Goal: Information Seeking & Learning: Learn about a topic

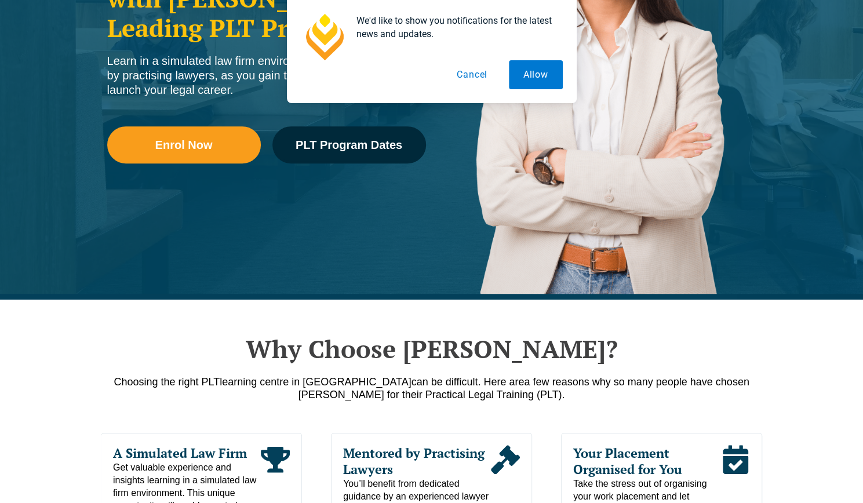
click at [491, 77] on button "Cancel" at bounding box center [472, 74] width 60 height 29
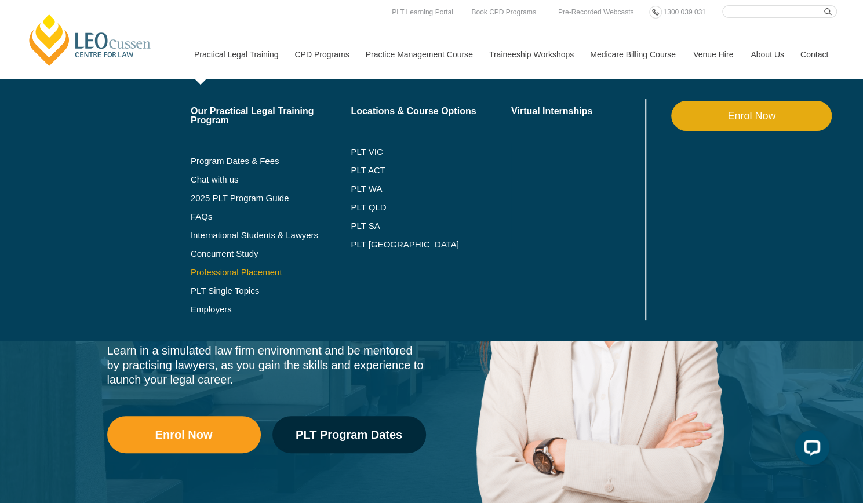
click at [246, 268] on link "Professional Placement" at bounding box center [271, 272] width 160 height 9
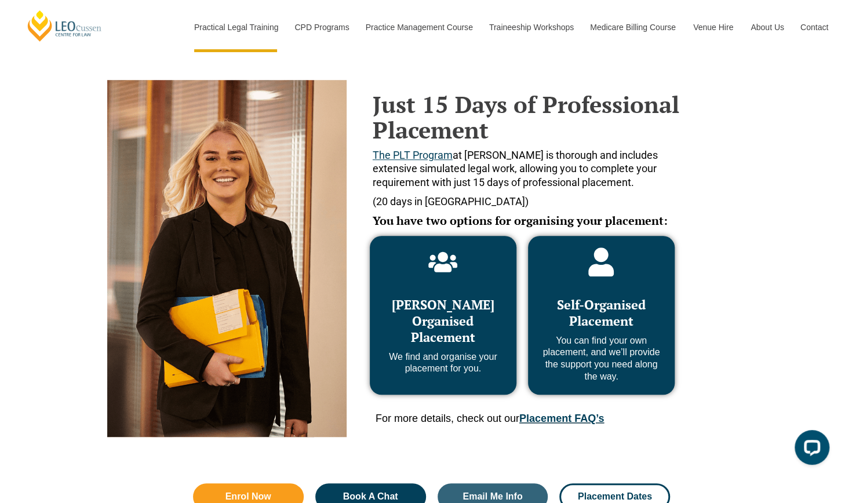
scroll to position [579, 0]
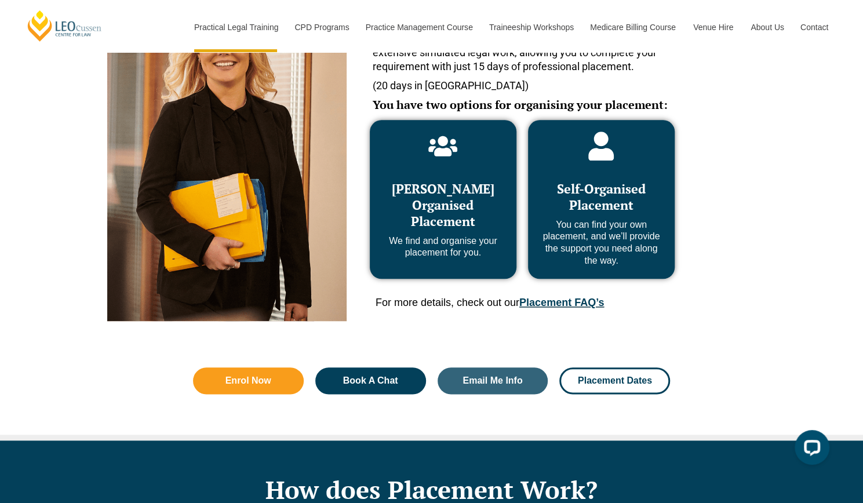
click at [604, 247] on p "You can find your own placement, and we’ll provide the support you need along t…" at bounding box center [600, 243] width 123 height 48
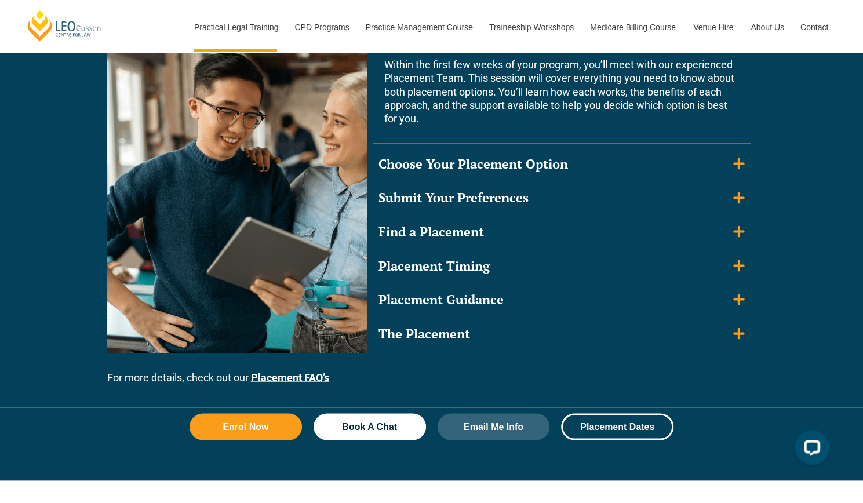
scroll to position [1159, 0]
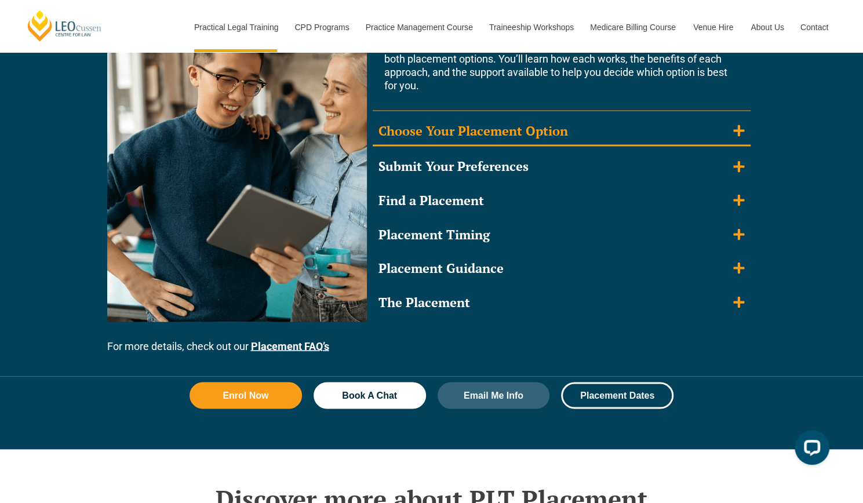
click at [738, 134] on icon "Accordion. Open links with Enter or Space, close with Escape, and navigate with…" at bounding box center [738, 130] width 11 height 11
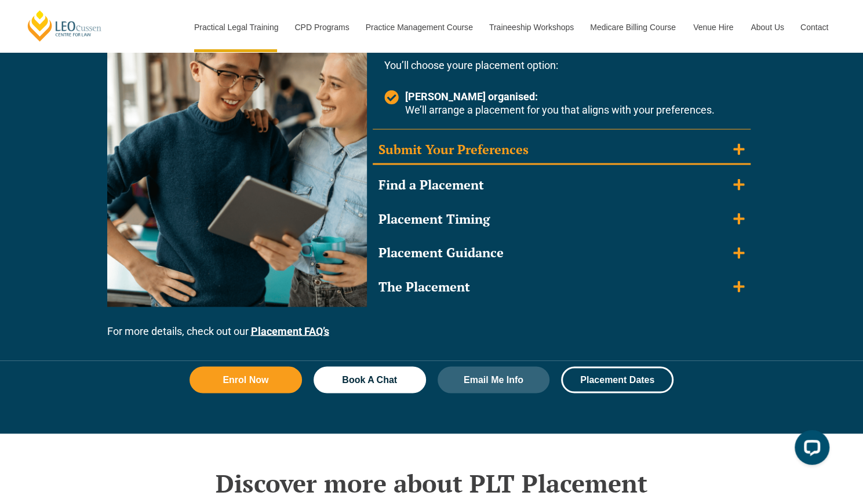
click at [738, 140] on summary "Submit Your Preferences" at bounding box center [562, 150] width 378 height 30
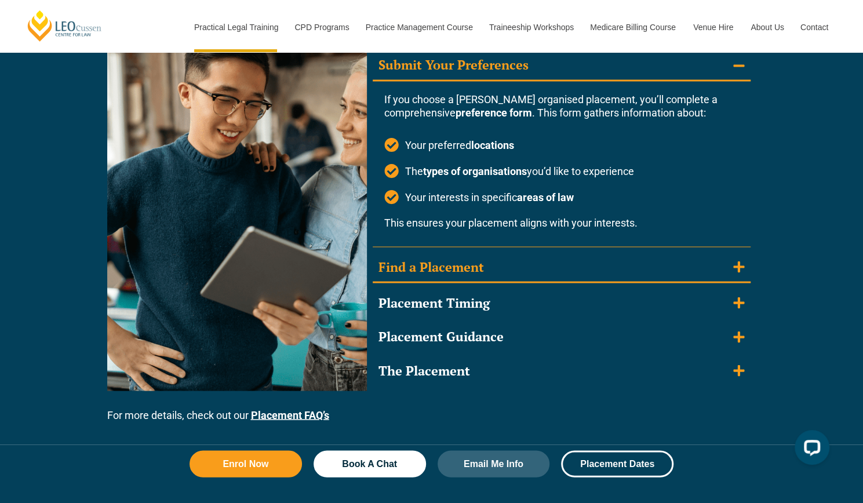
click at [733, 271] on icon "Accordion. Open links with Enter or Space, close with Escape, and navigate with…" at bounding box center [738, 266] width 11 height 13
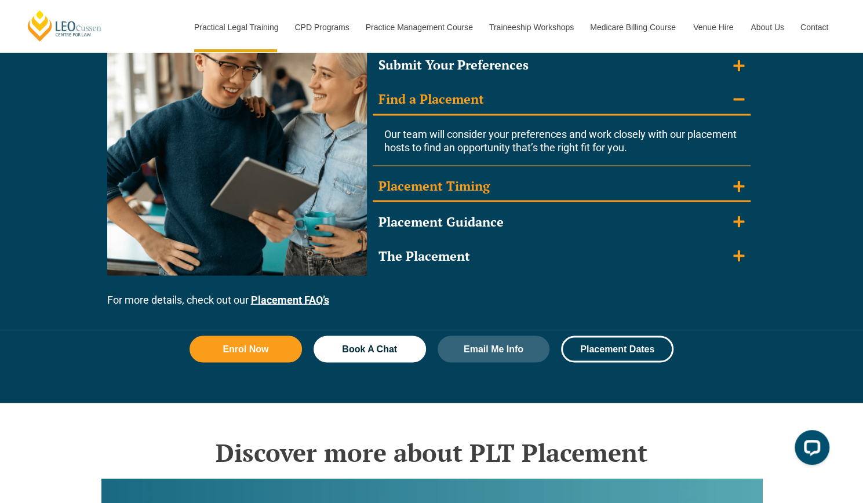
click at [721, 183] on summary "Placement Timing" at bounding box center [562, 186] width 378 height 30
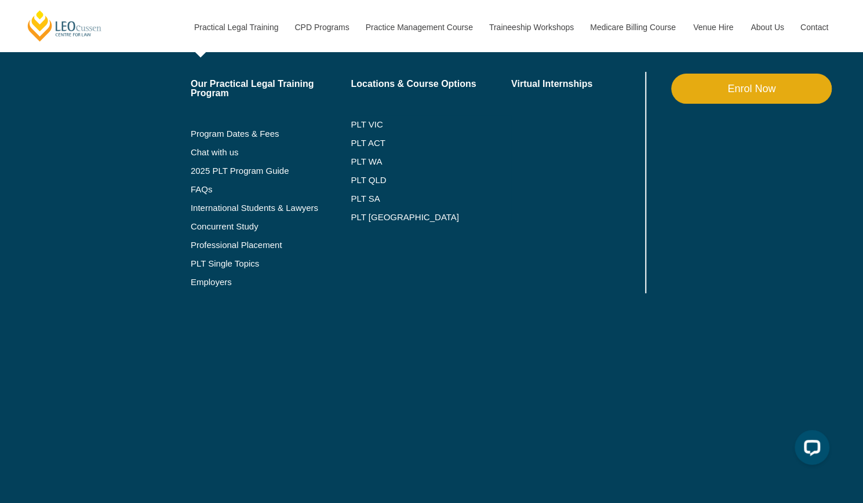
scroll to position [3592, 0]
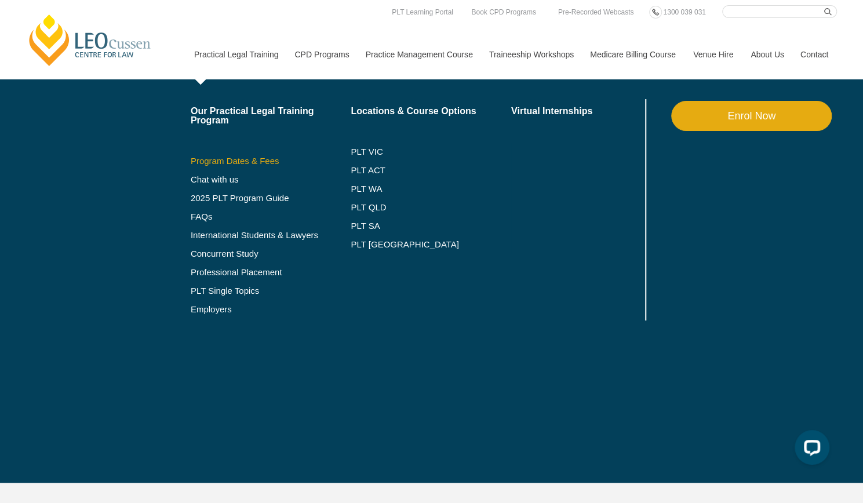
click at [247, 156] on link "Program Dates & Fees" at bounding box center [271, 160] width 160 height 9
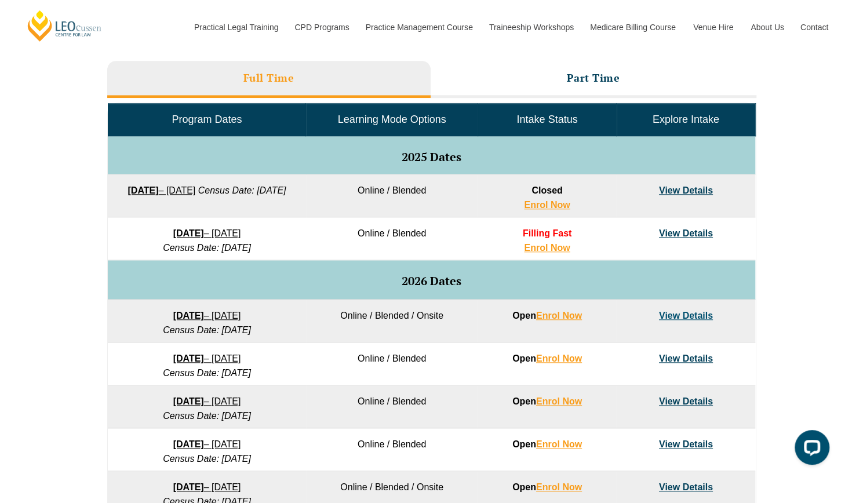
click at [699, 232] on link "View Details" at bounding box center [686, 233] width 54 height 10
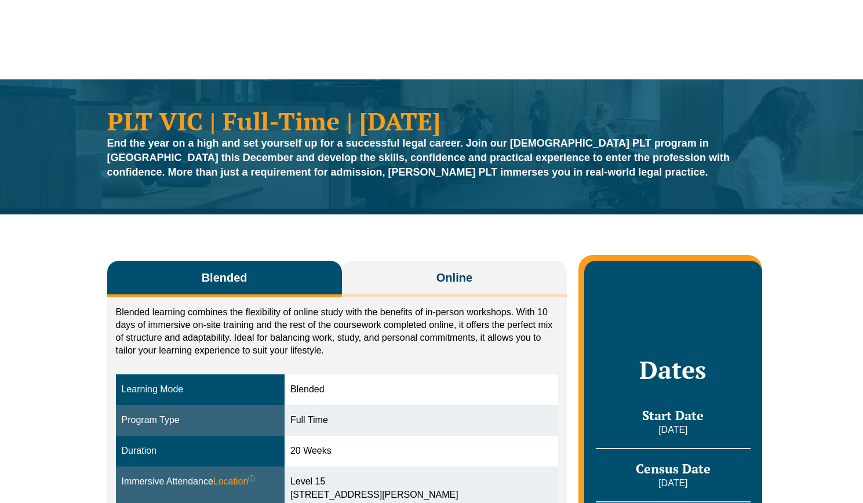
click at [439, 56] on link "Practice Management Course" at bounding box center [418, 55] width 123 height 50
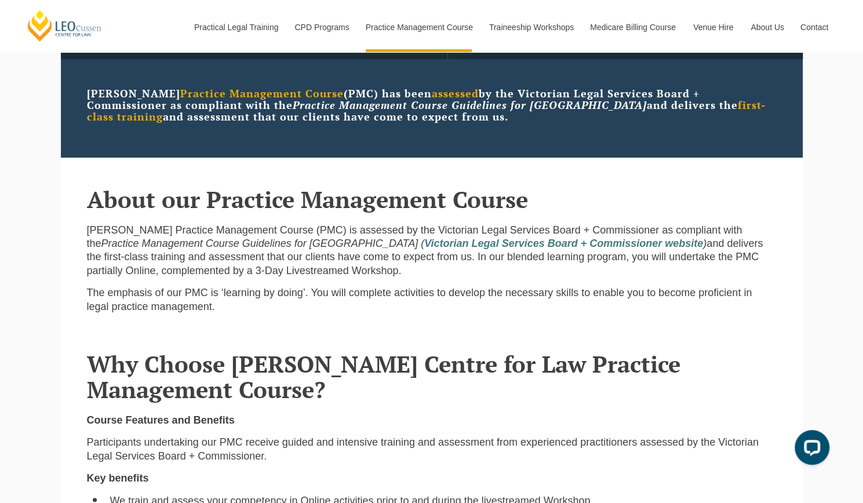
scroll to position [406, 0]
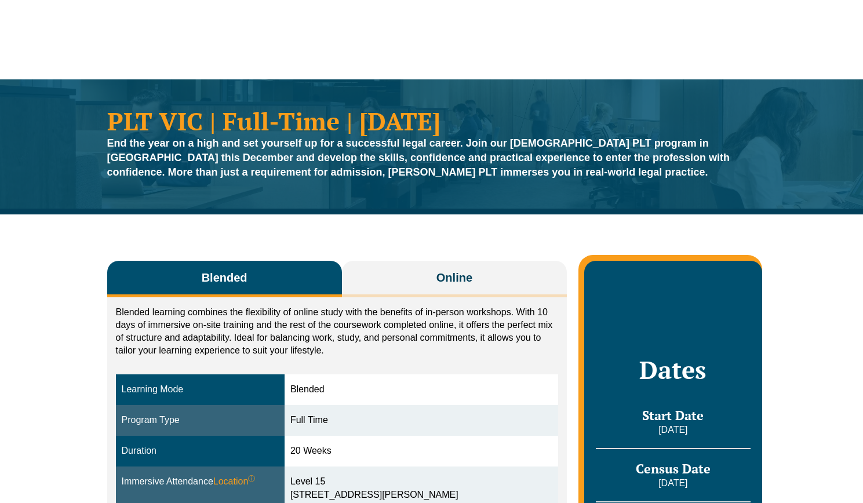
click at [433, 261] on button "Online" at bounding box center [454, 279] width 225 height 37
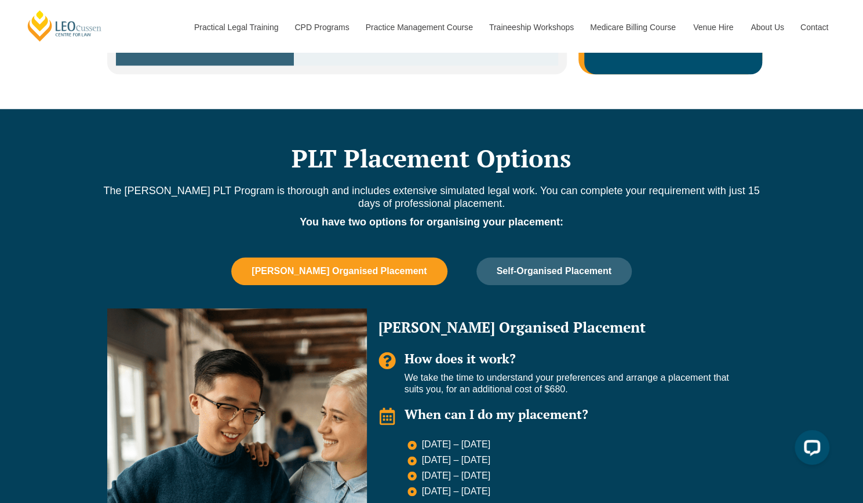
scroll to position [624, 0]
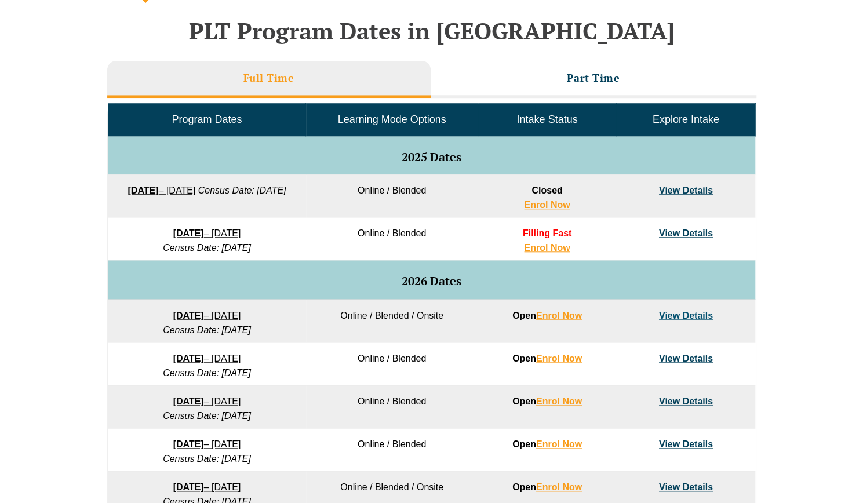
click at [589, 69] on link "Medicare Billing Course" at bounding box center [632, 55] width 103 height 50
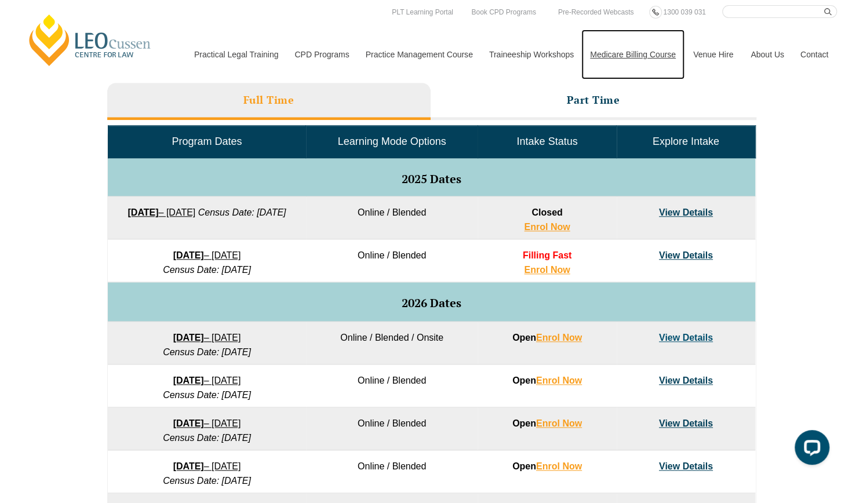
scroll to position [406, 0]
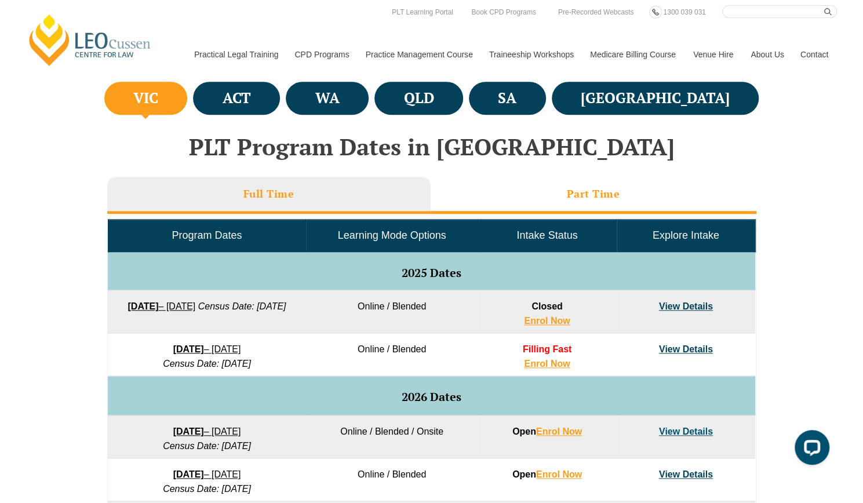
click at [567, 188] on h3 "Part Time" at bounding box center [593, 193] width 53 height 13
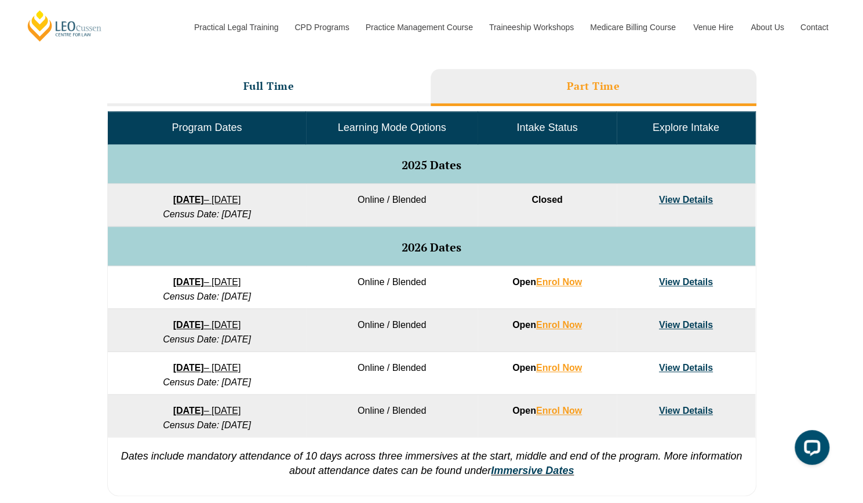
scroll to position [521, 0]
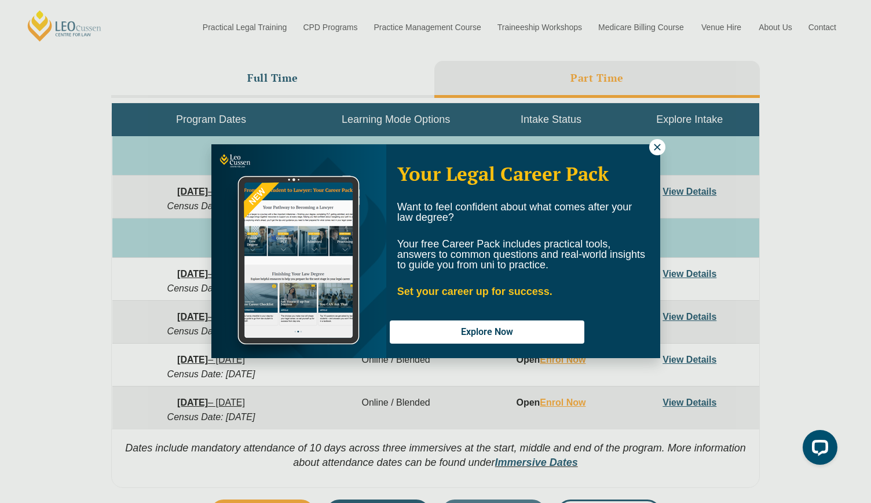
click at [655, 148] on icon at bounding box center [657, 147] width 6 height 6
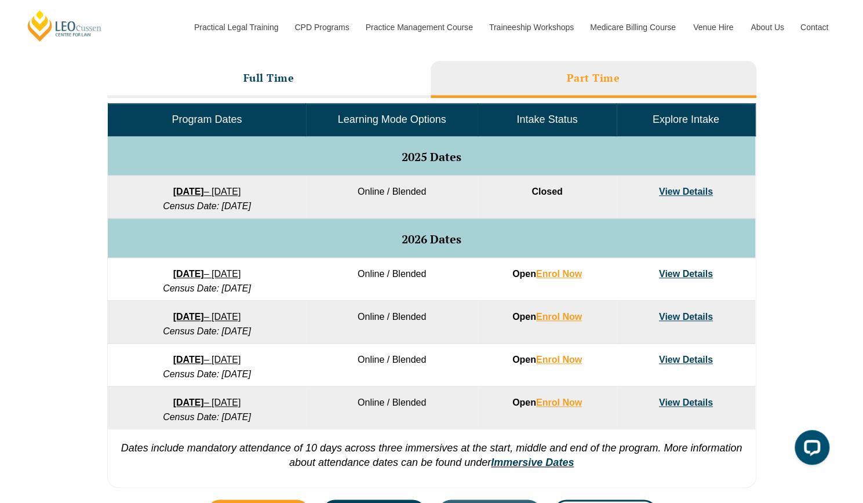
click at [685, 274] on link "View Details" at bounding box center [686, 274] width 54 height 10
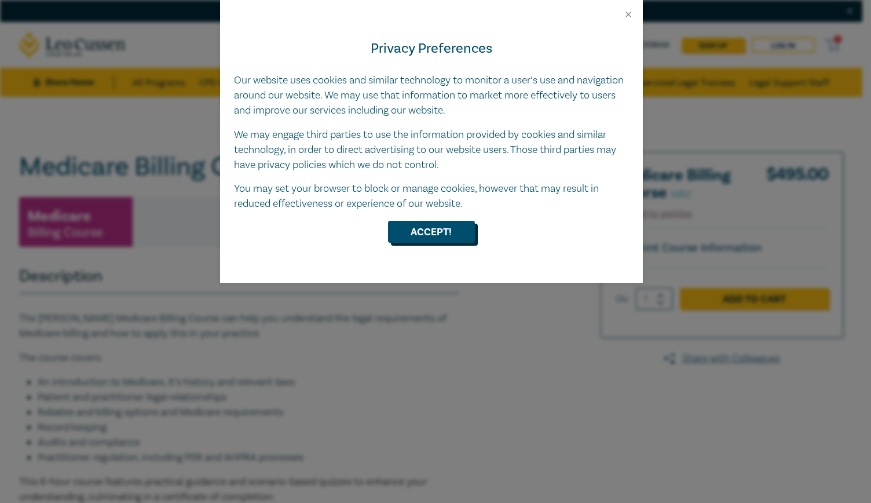
click at [438, 232] on button "Accept!" at bounding box center [431, 232] width 87 height 22
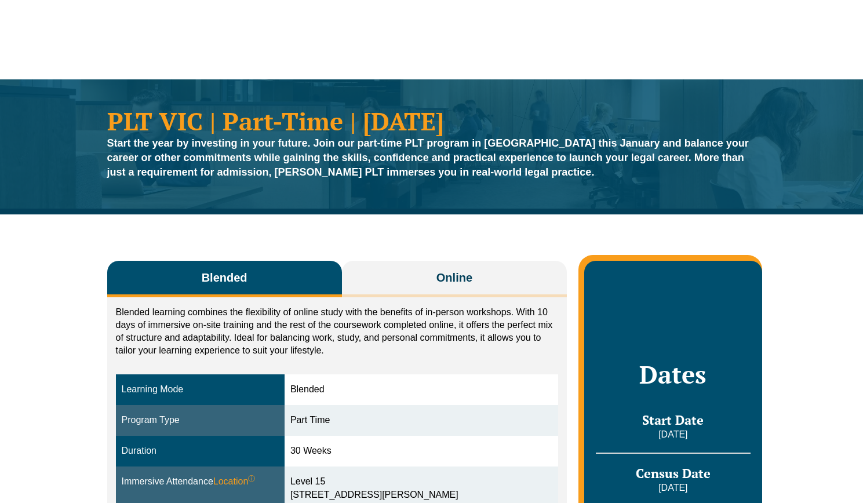
click at [477, 283] on button "Online" at bounding box center [454, 279] width 225 height 37
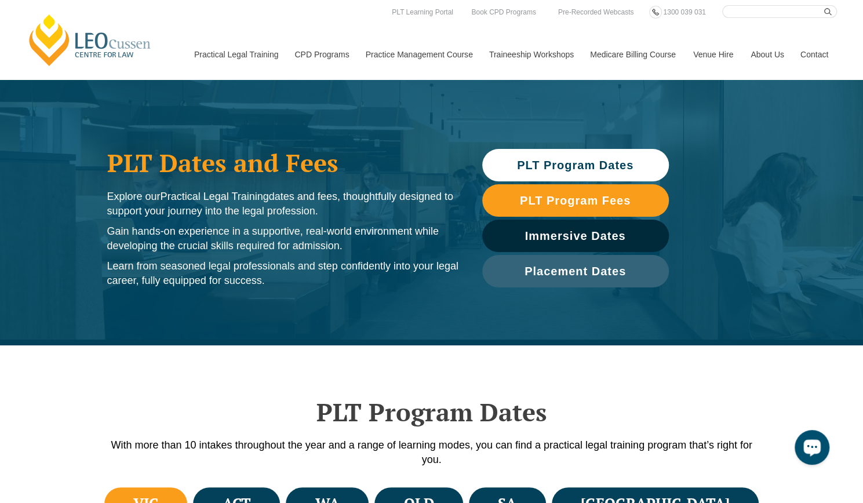
click at [805, 442] on div "Open LiveChat chat widget" at bounding box center [812, 447] width 20 height 20
click at [732, 167] on div "PLT Dates and Fees Explore our Practical Legal Training dates and fees, thought…" at bounding box center [431, 212] width 863 height 266
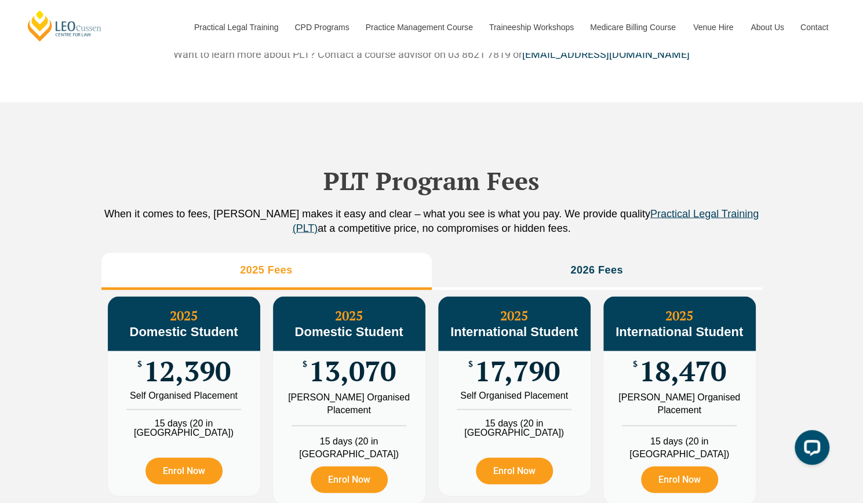
scroll to position [1043, 0]
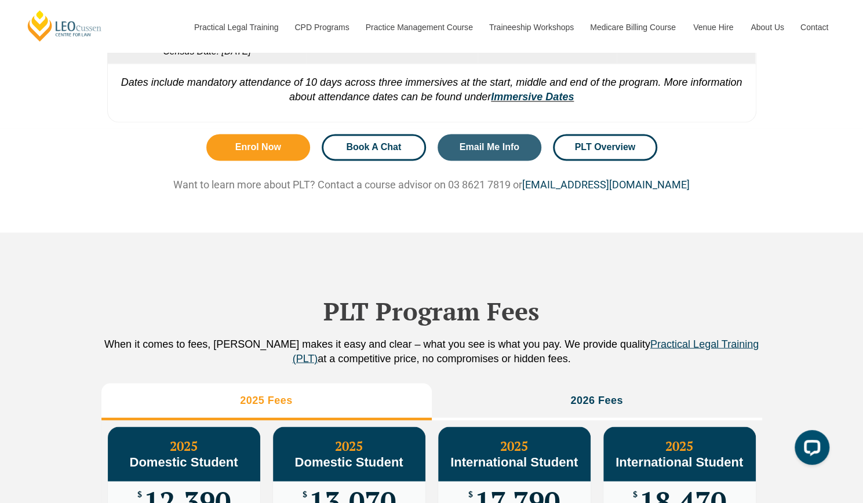
click at [417, 158] on link "Book A Chat" at bounding box center [374, 147] width 104 height 27
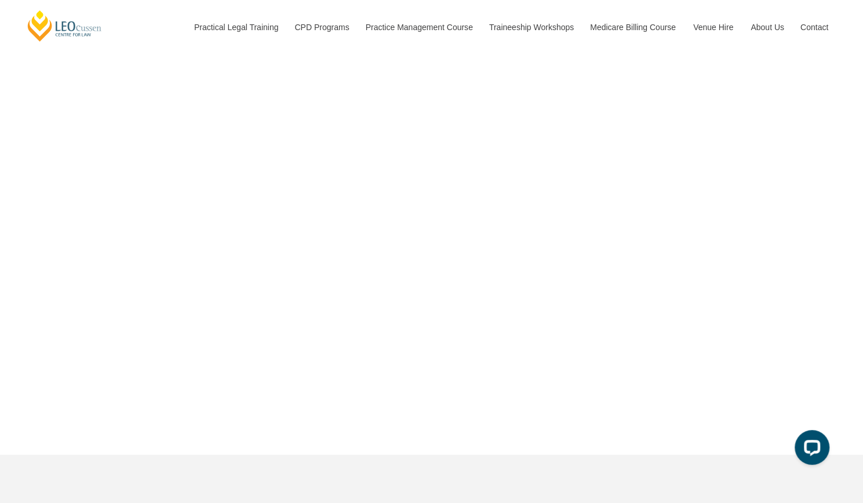
scroll to position [4237, 0]
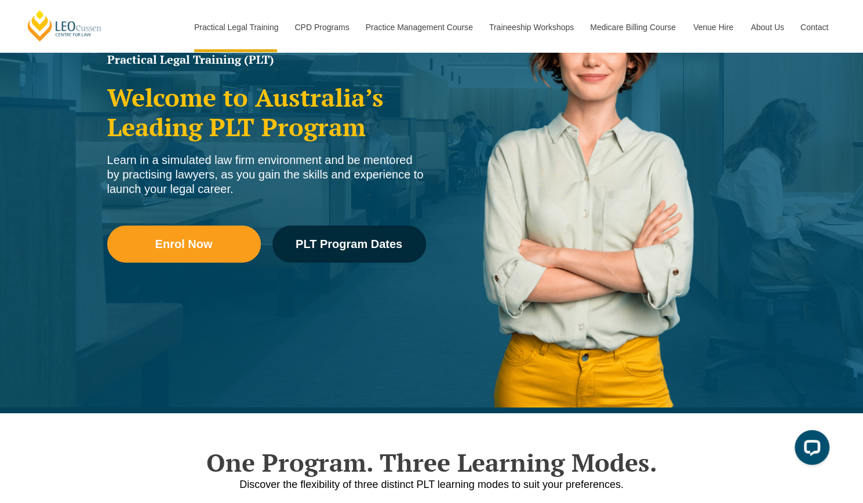
scroll to position [174, 0]
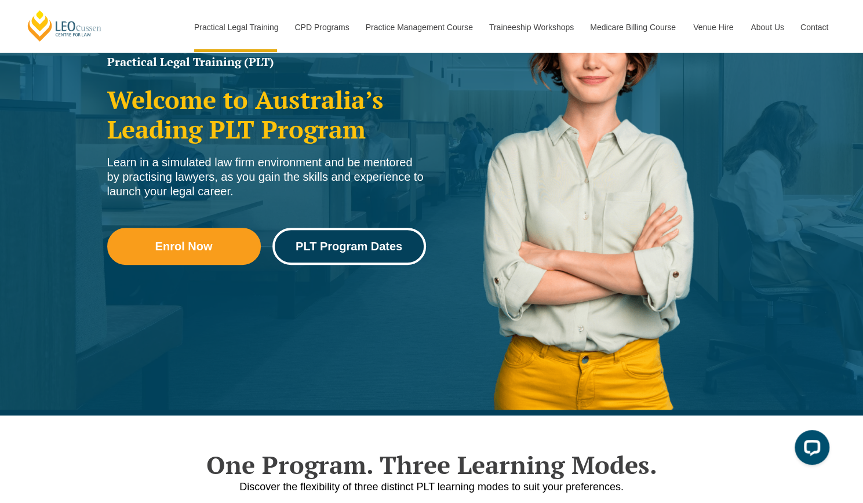
click at [346, 246] on span "PLT Program Dates" at bounding box center [348, 246] width 107 height 12
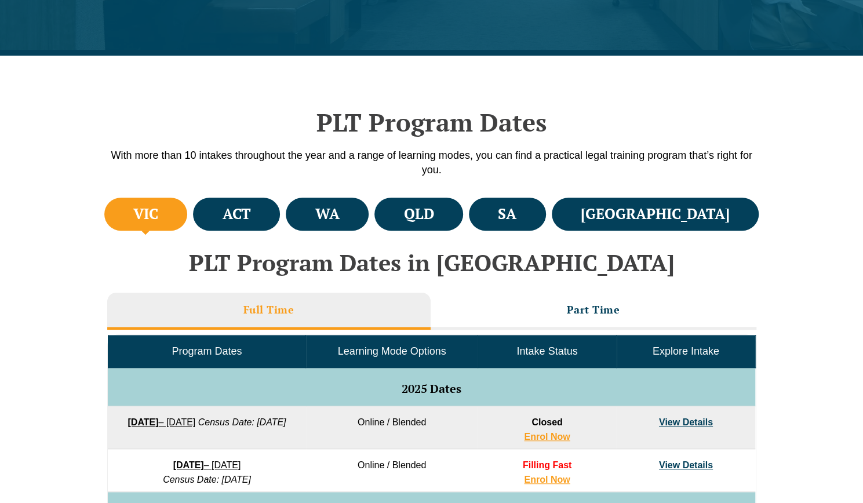
click at [172, 215] on li "VIC" at bounding box center [145, 214] width 83 height 33
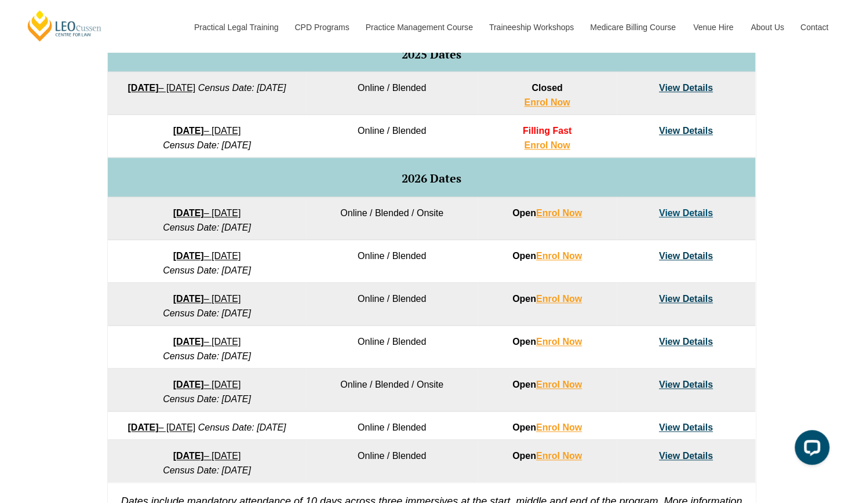
scroll to position [579, 0]
